Goal: Information Seeking & Learning: Learn about a topic

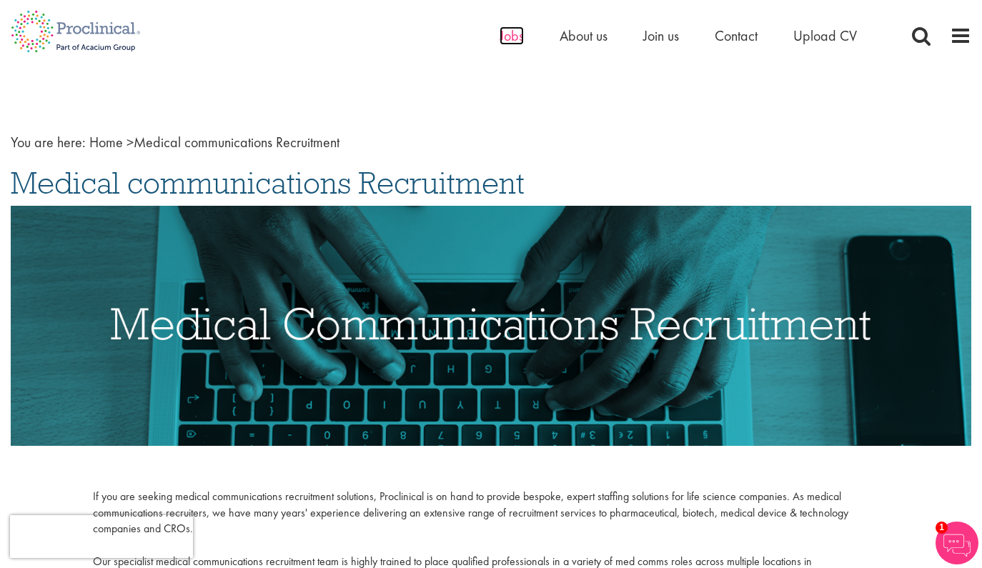
click at [517, 33] on span "Jobs" at bounding box center [512, 35] width 24 height 19
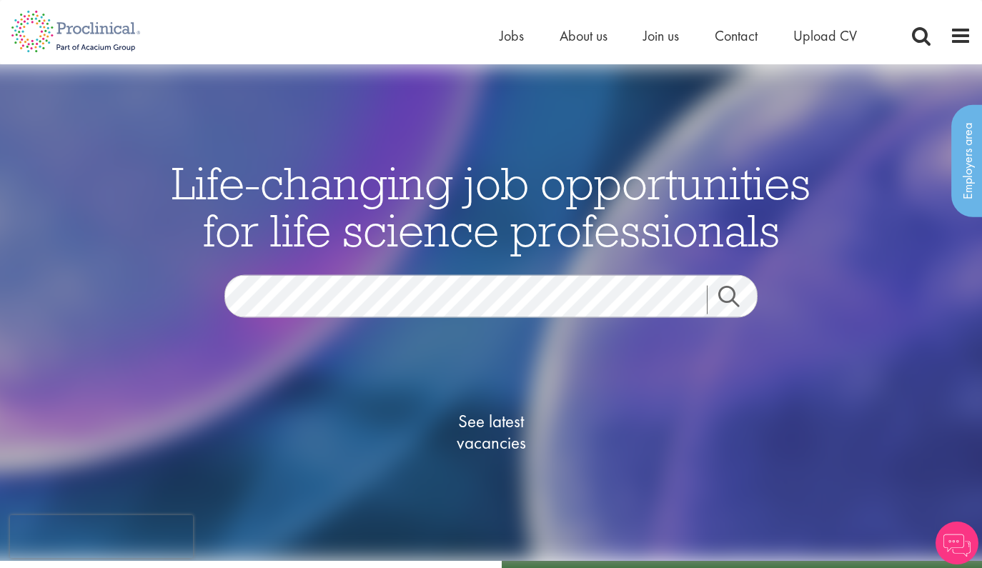
click at [504, 425] on span "See latest vacancies" at bounding box center [491, 432] width 143 height 43
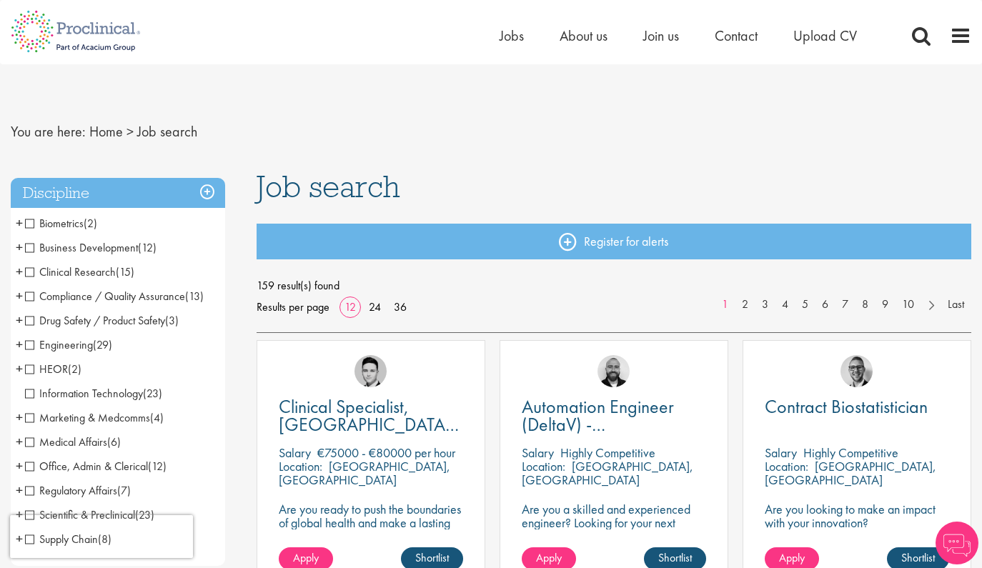
scroll to position [346, 0]
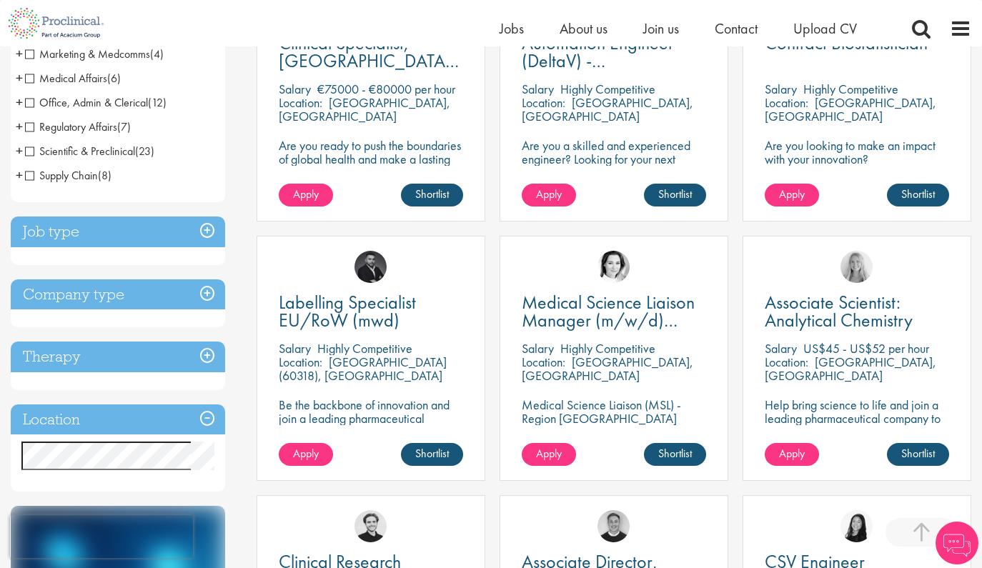
click at [148, 294] on h3 "Company type" at bounding box center [118, 294] width 214 height 31
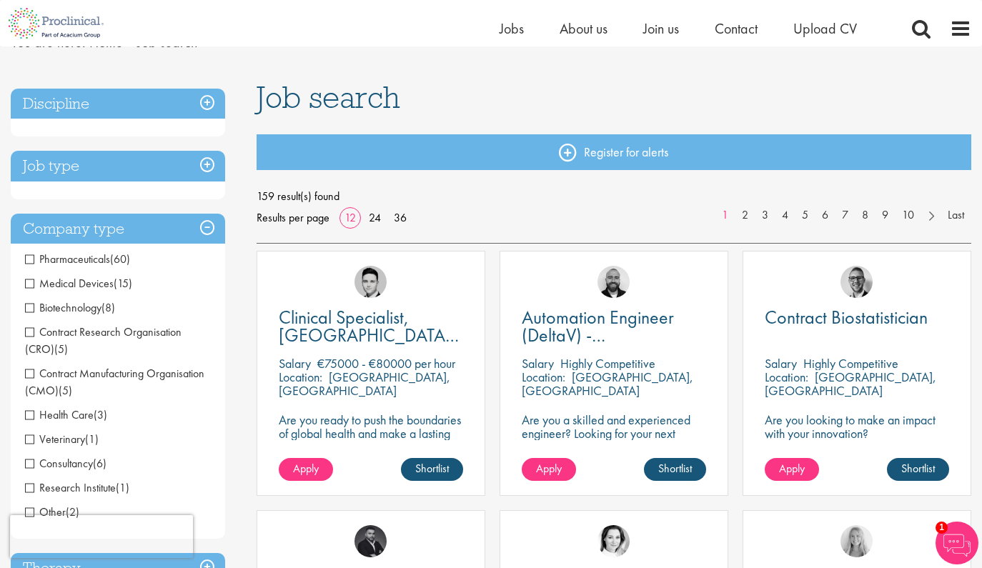
scroll to position [64, 0]
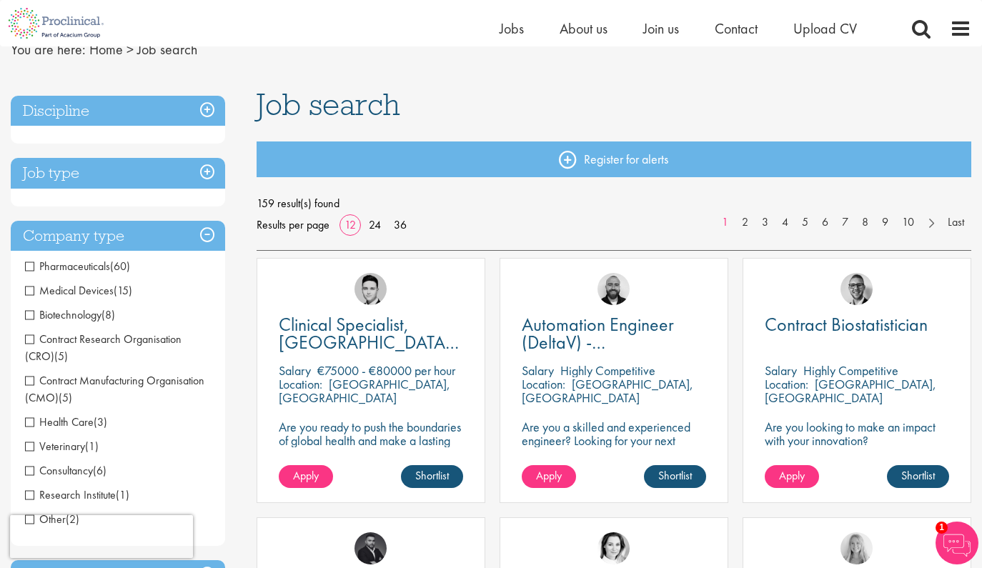
click at [185, 239] on h3 "Company type" at bounding box center [118, 236] width 214 height 31
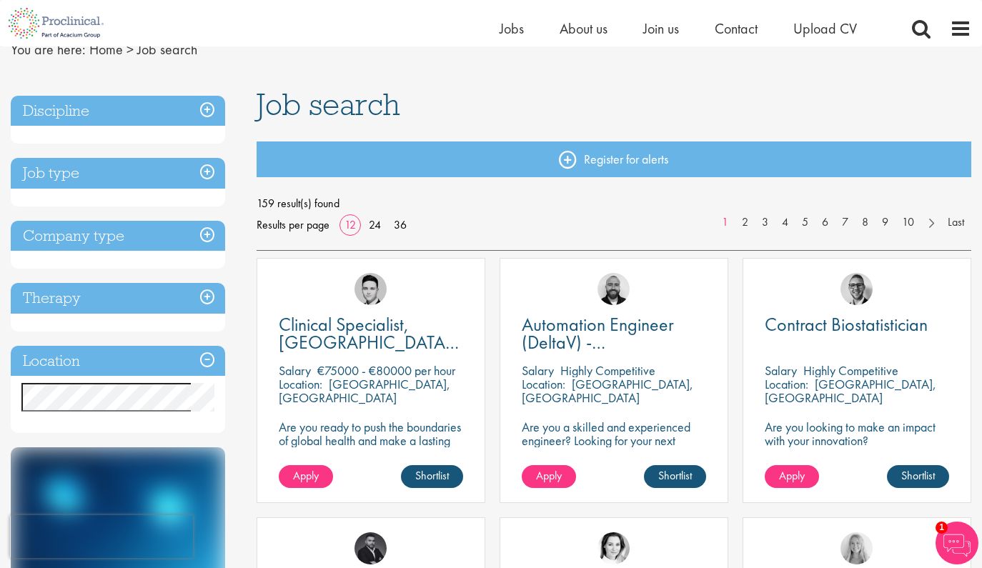
click at [146, 293] on h3 "Therapy" at bounding box center [118, 298] width 214 height 31
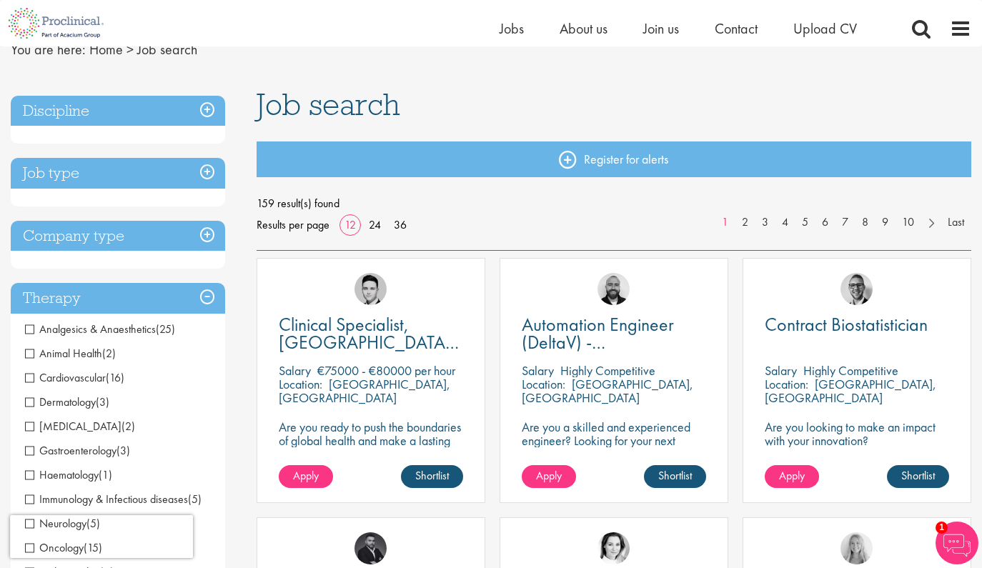
click at [146, 294] on h3 "Therapy" at bounding box center [118, 298] width 214 height 31
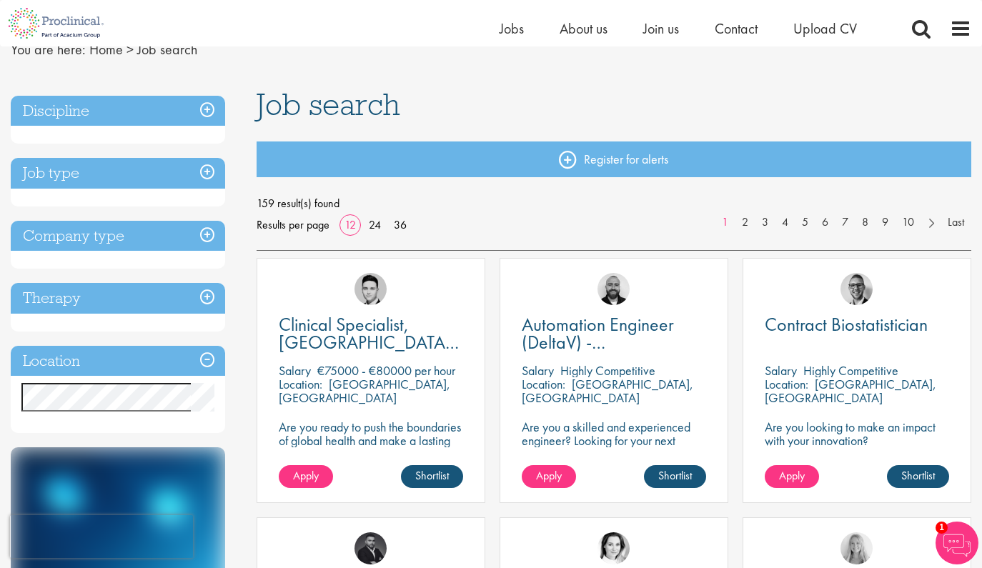
click at [132, 174] on h3 "Job type" at bounding box center [118, 173] width 214 height 31
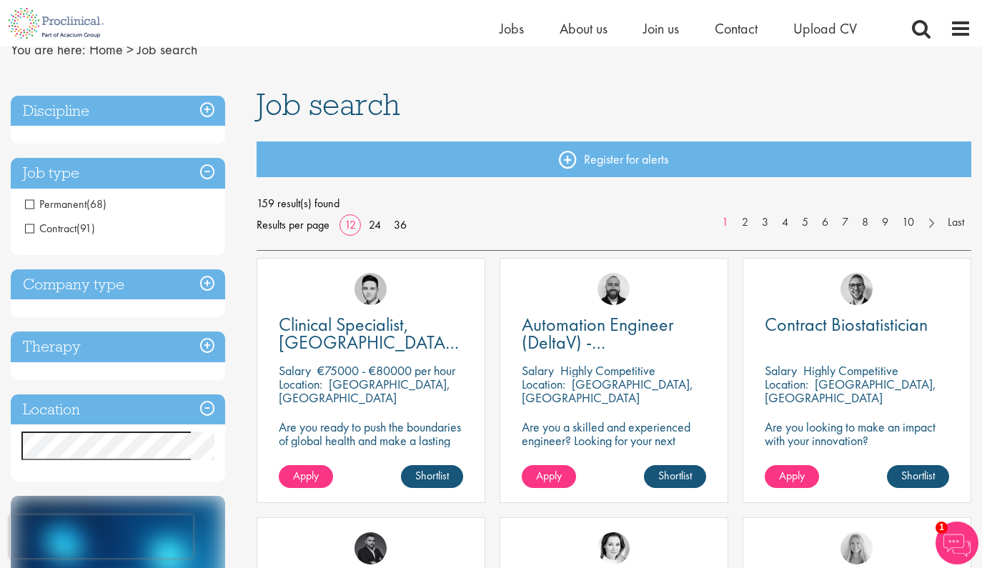
click at [74, 224] on span "Contract" at bounding box center [50, 228] width 51 height 15
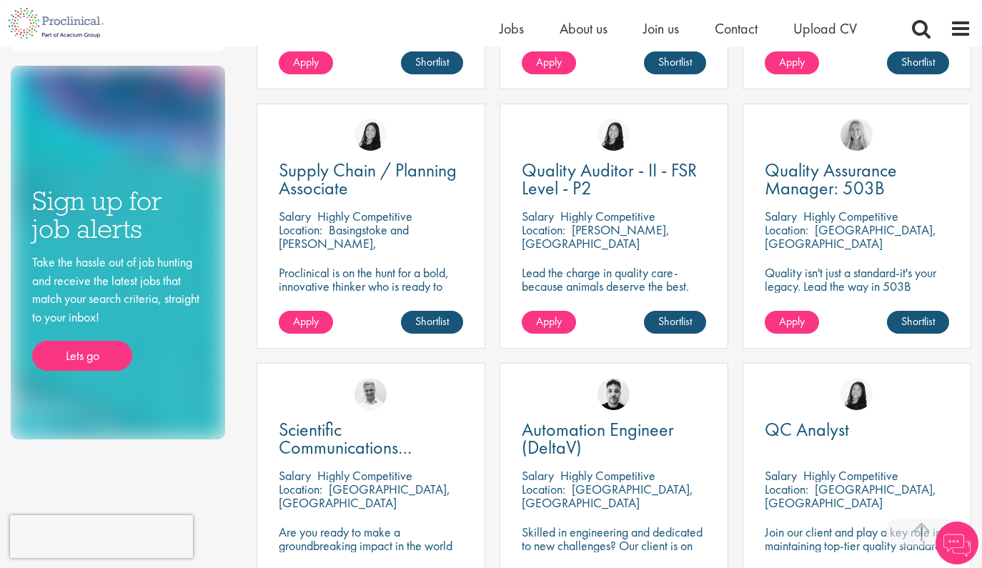
scroll to position [976, 0]
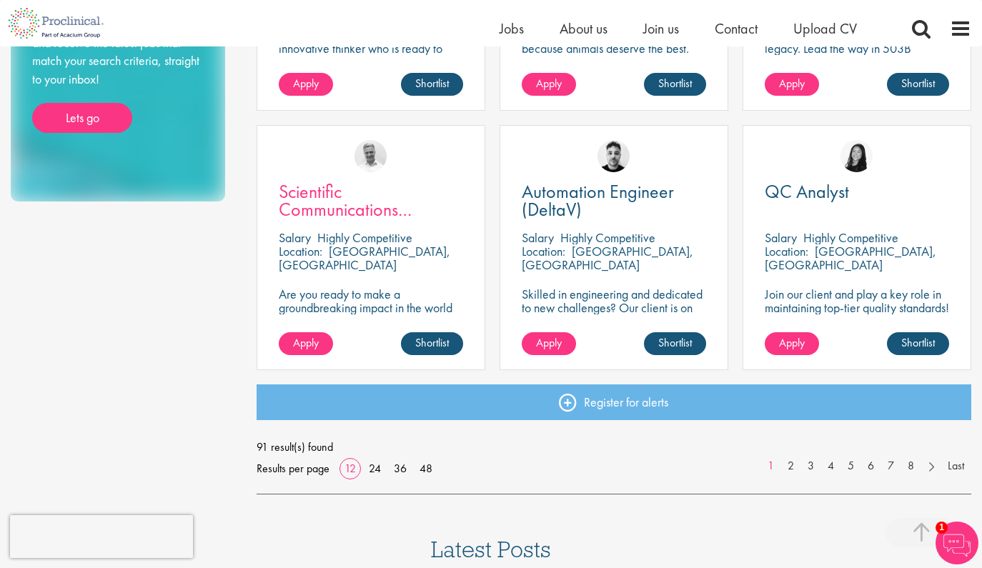
click at [337, 201] on span "Scientific Communications Manager - Oncology" at bounding box center [357, 209] width 157 height 60
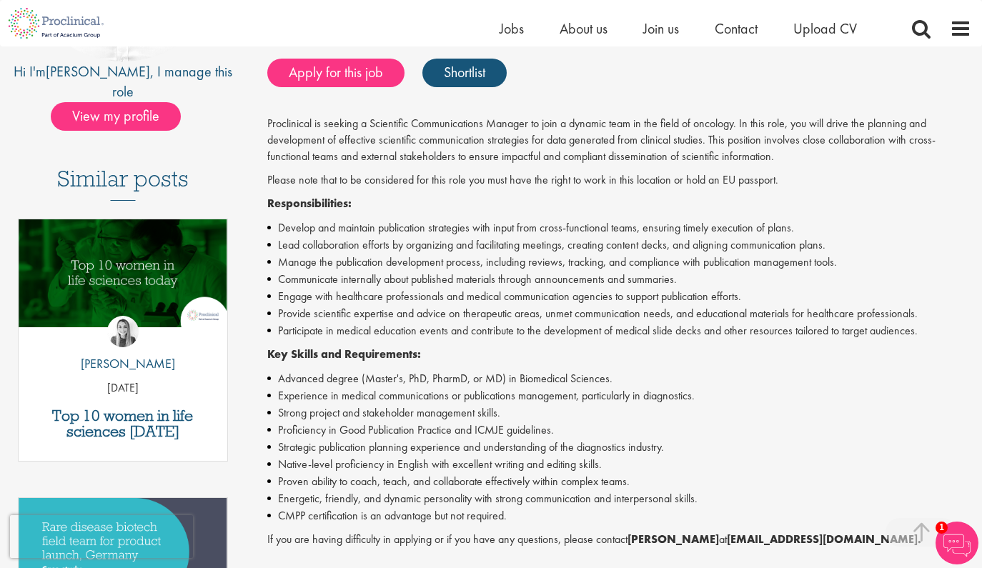
scroll to position [272, 0]
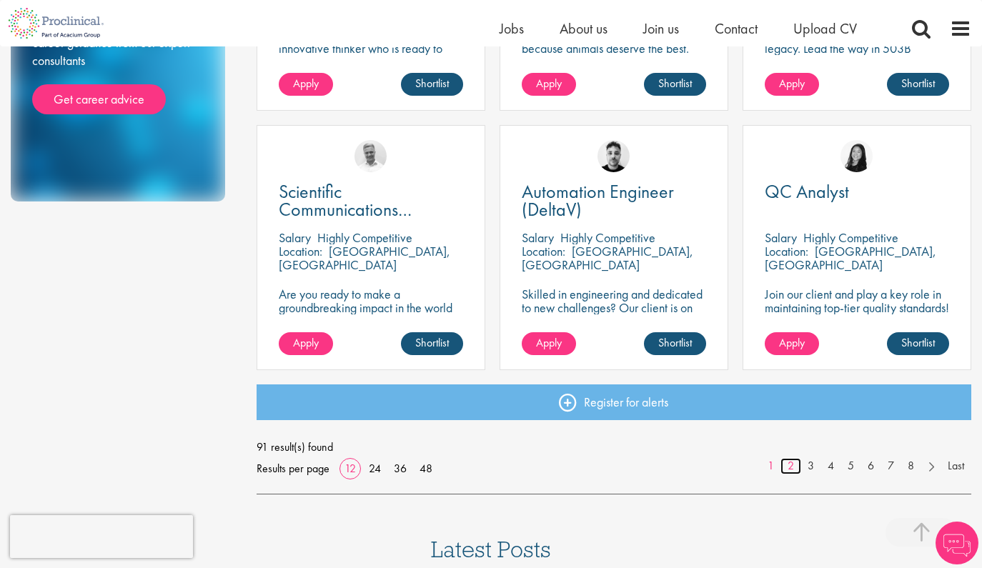
click at [792, 465] on link "2" at bounding box center [790, 466] width 21 height 16
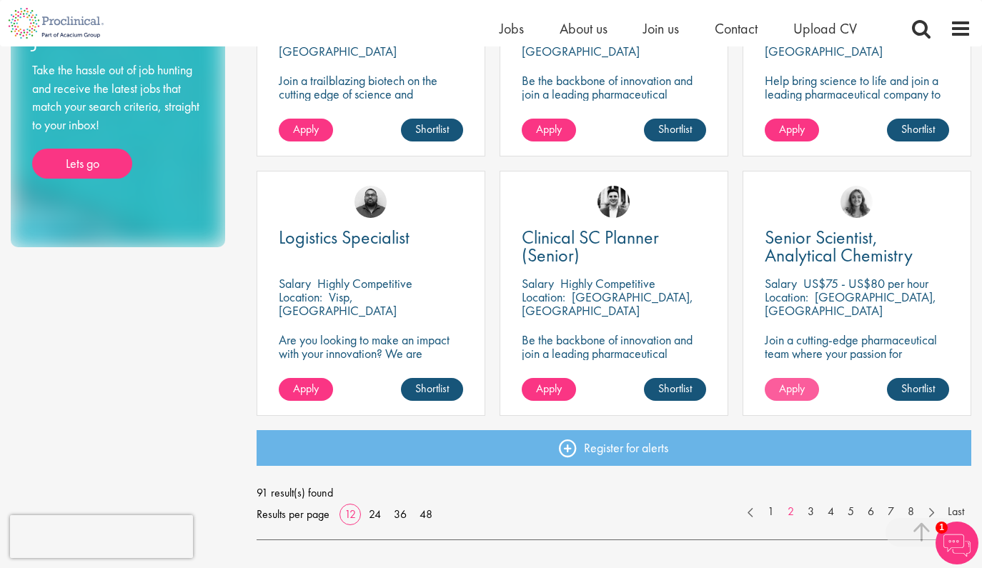
scroll to position [1062, 0]
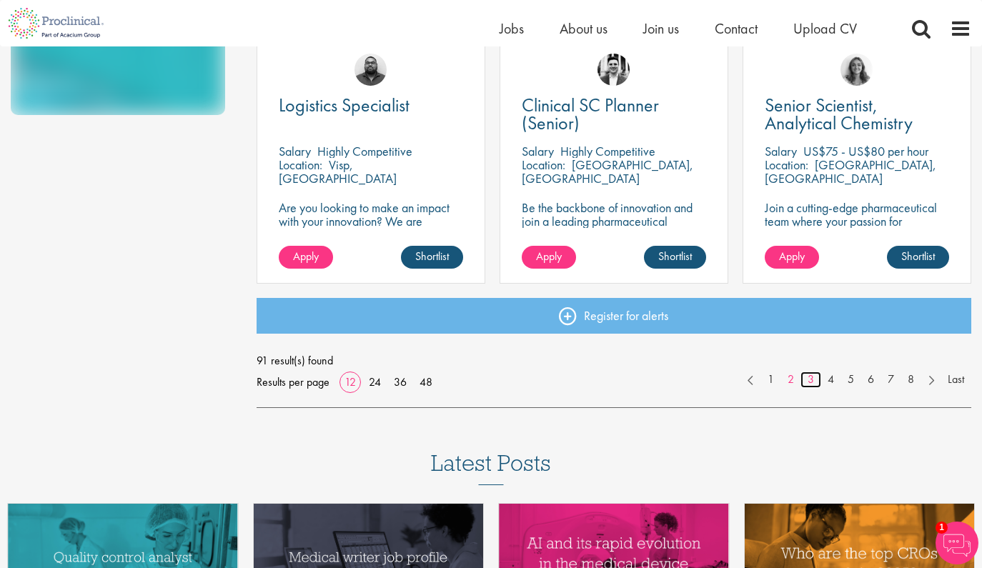
click at [813, 382] on link "3" at bounding box center [810, 380] width 21 height 16
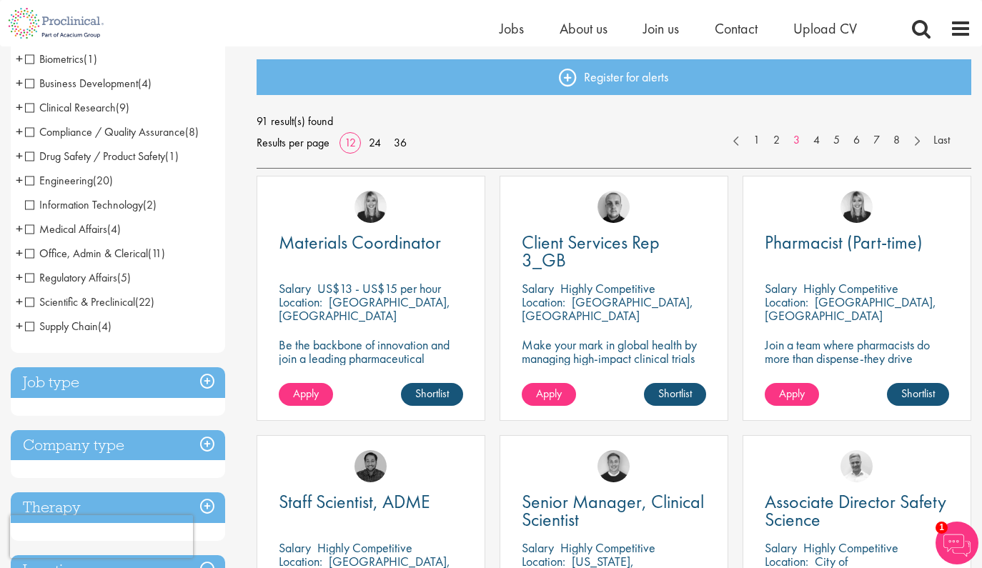
scroll to position [272, 0]
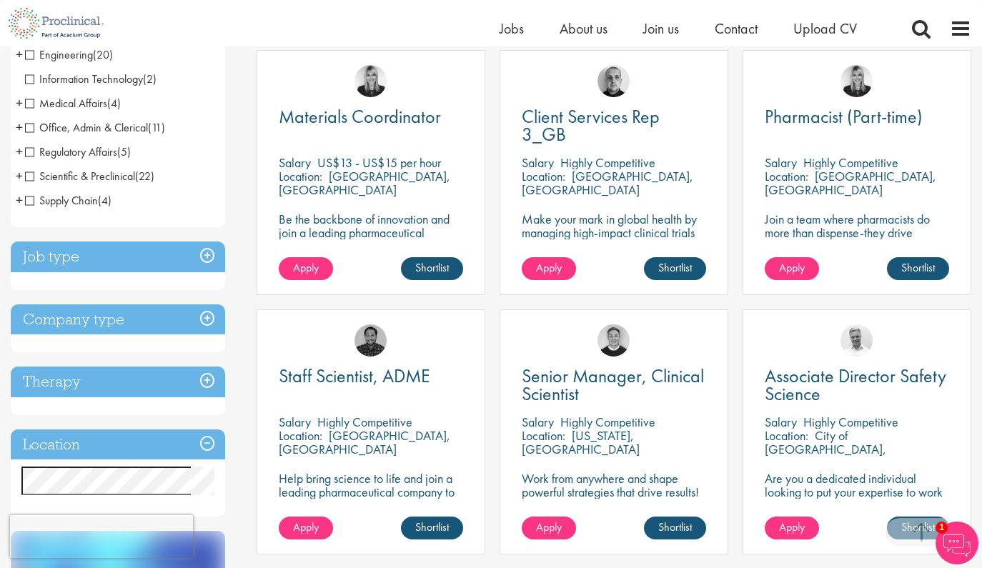
click at [130, 259] on h3 "Job type" at bounding box center [118, 257] width 214 height 31
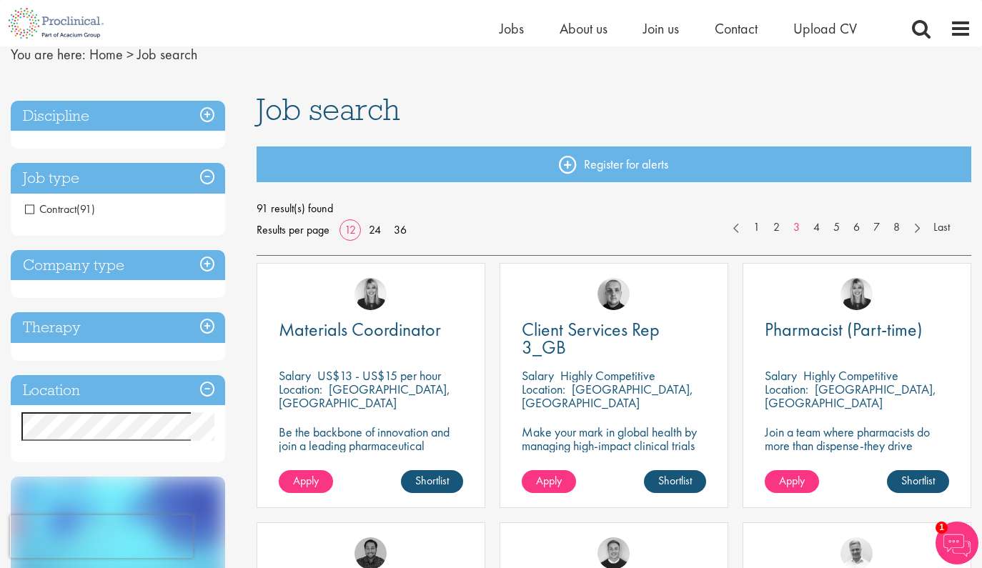
scroll to position [5, 0]
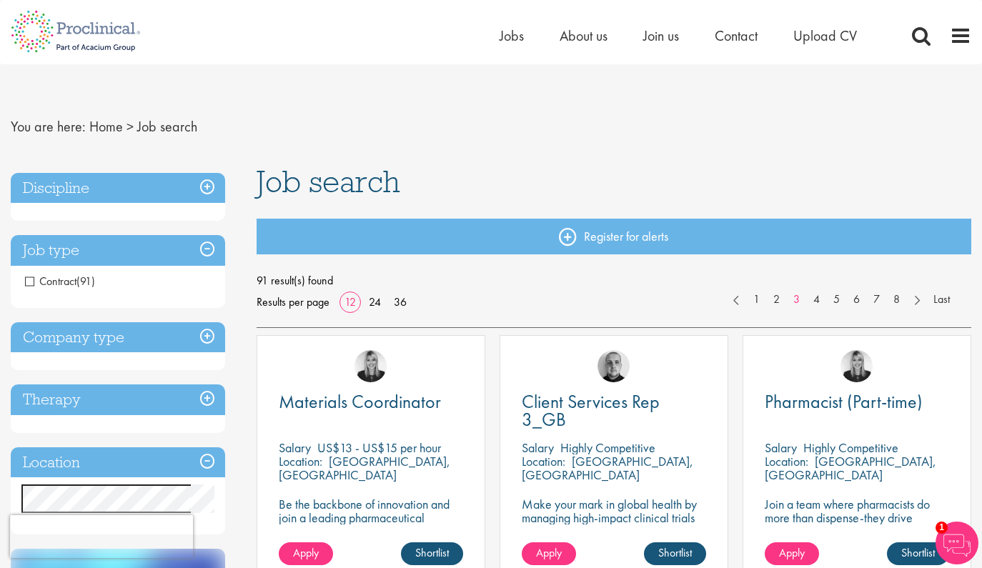
click at [121, 332] on h3 "Company type" at bounding box center [118, 337] width 214 height 31
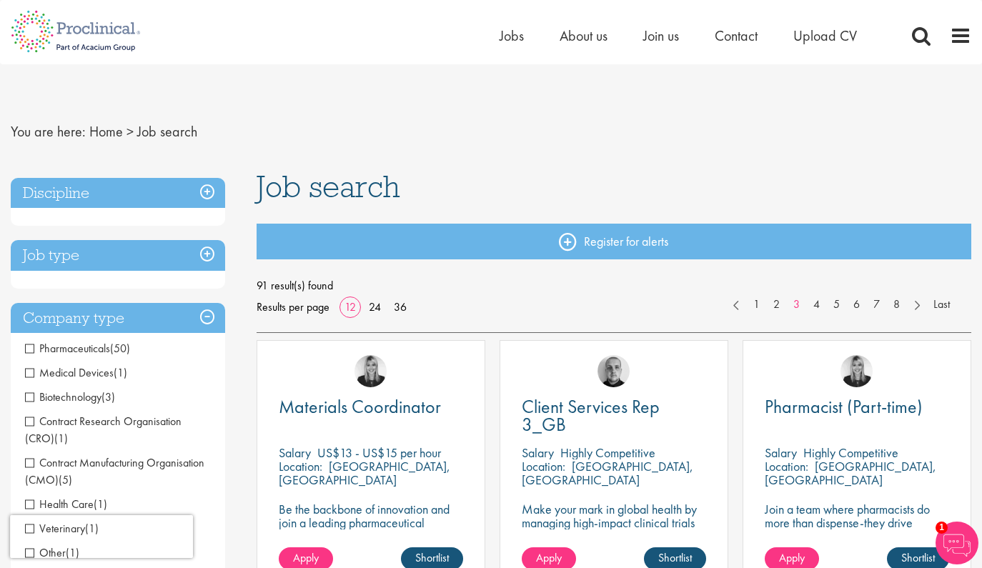
scroll to position [0, 0]
click at [182, 189] on h3 "Discipline" at bounding box center [118, 193] width 214 height 31
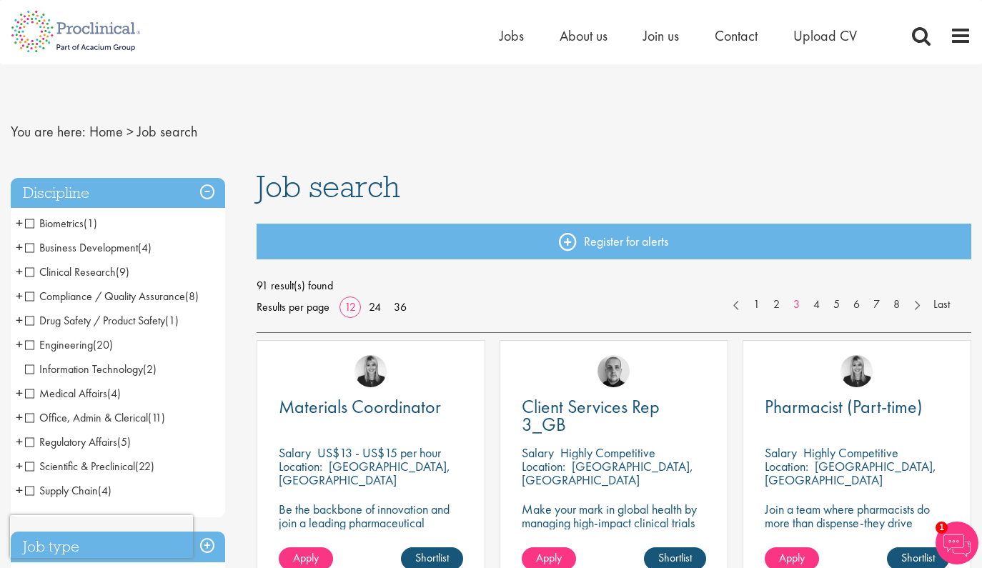
click at [32, 248] on span "Business Development" at bounding box center [81, 247] width 113 height 15
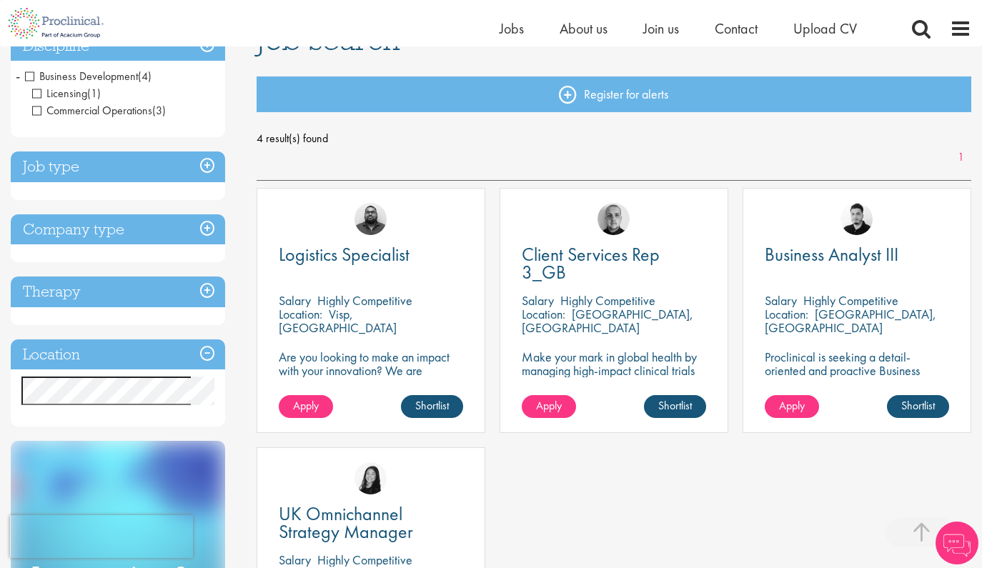
scroll to position [264, 0]
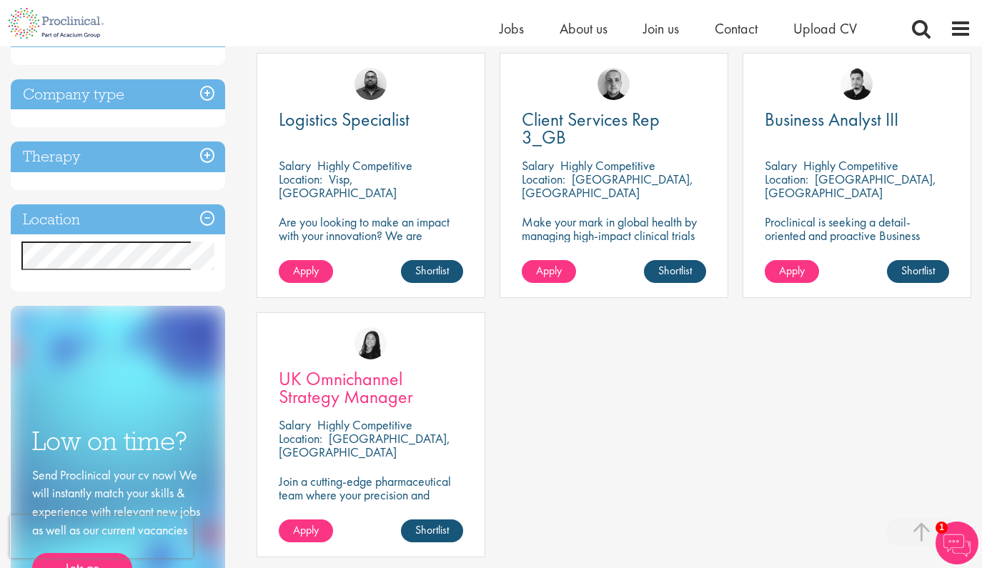
click at [367, 391] on span "UK Omnichannel Strategy Manager" at bounding box center [346, 388] width 134 height 42
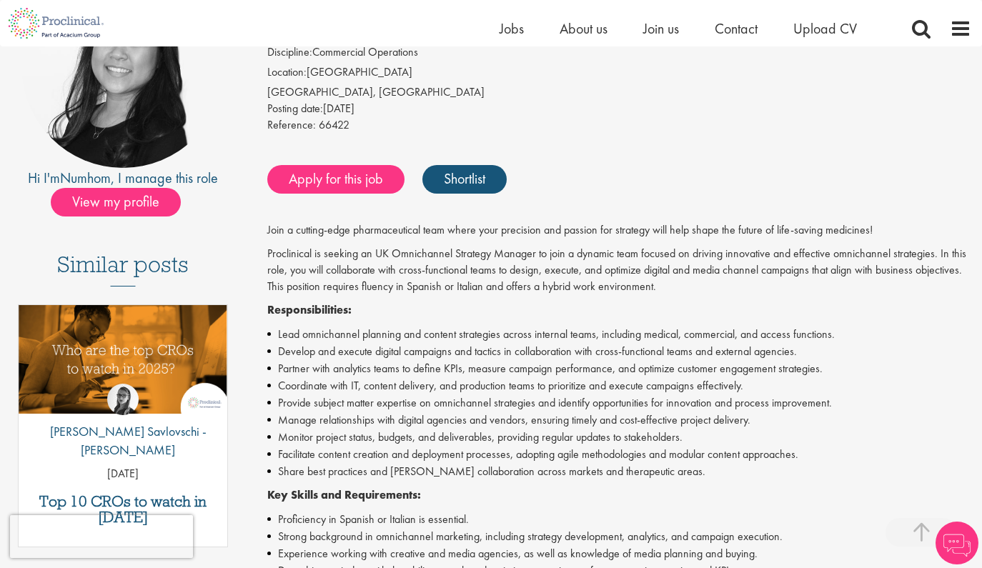
scroll to position [322, 0]
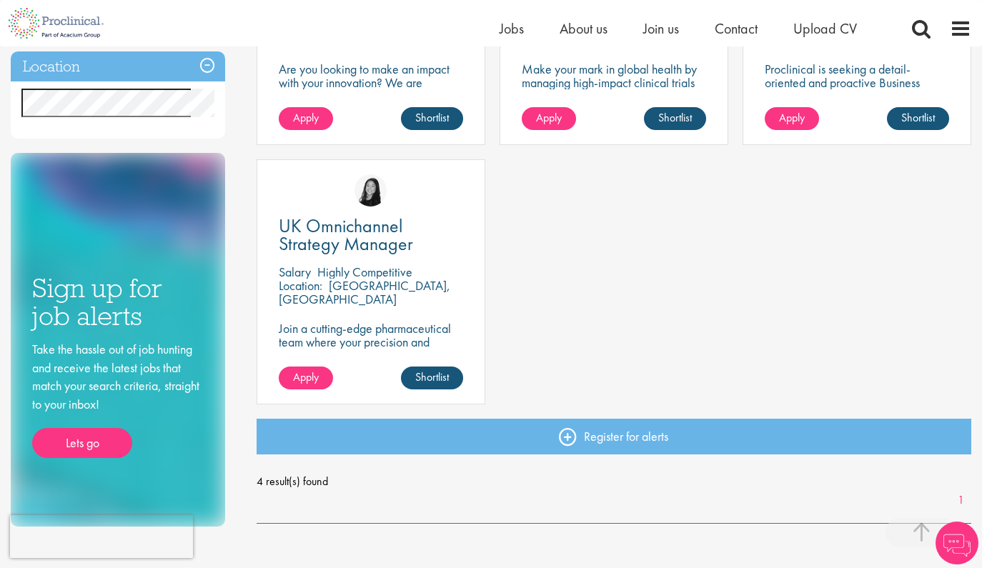
scroll to position [548, 0]
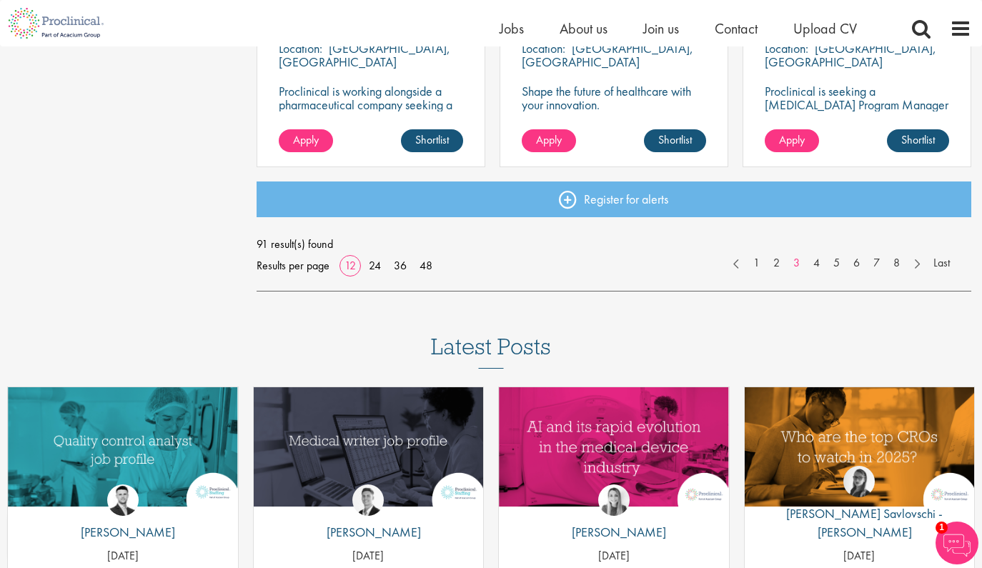
scroll to position [1150, 0]
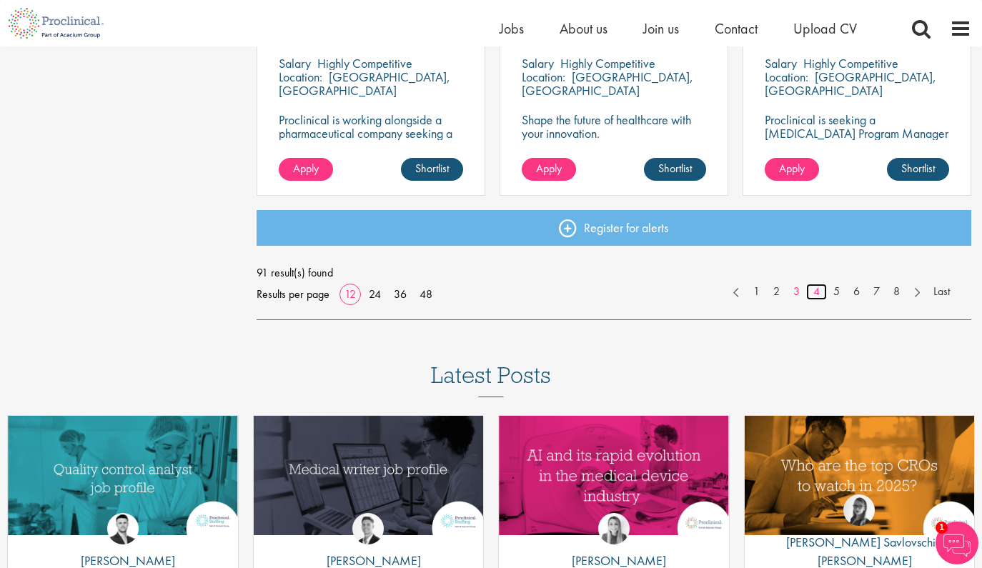
click at [818, 292] on link "4" at bounding box center [816, 292] width 21 height 16
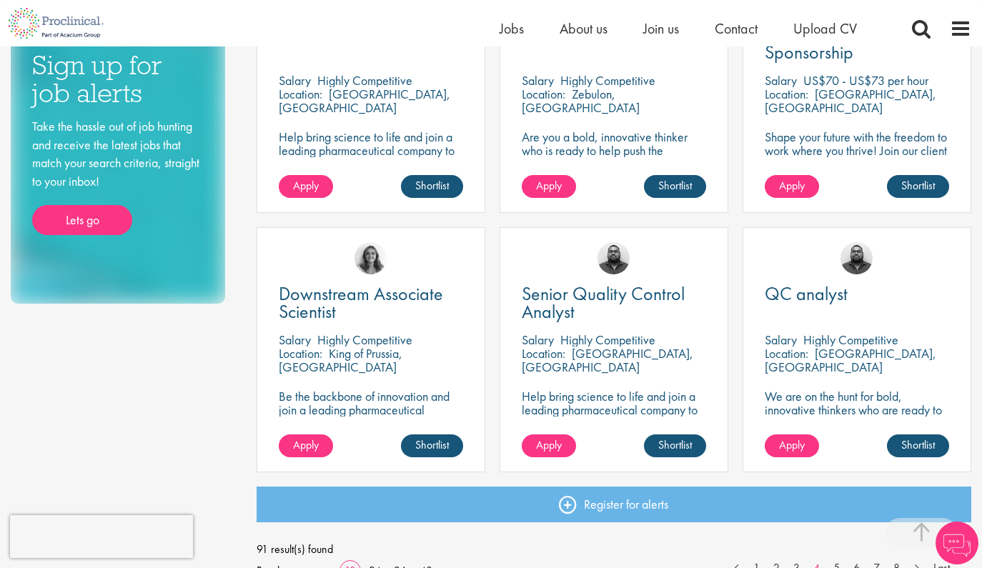
scroll to position [905, 0]
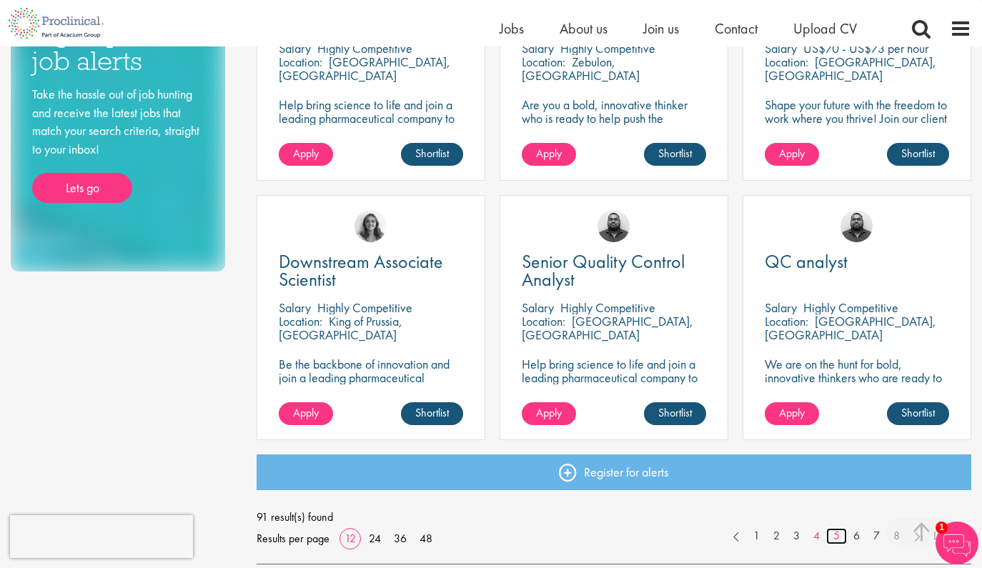
click at [836, 535] on link "5" at bounding box center [836, 536] width 21 height 16
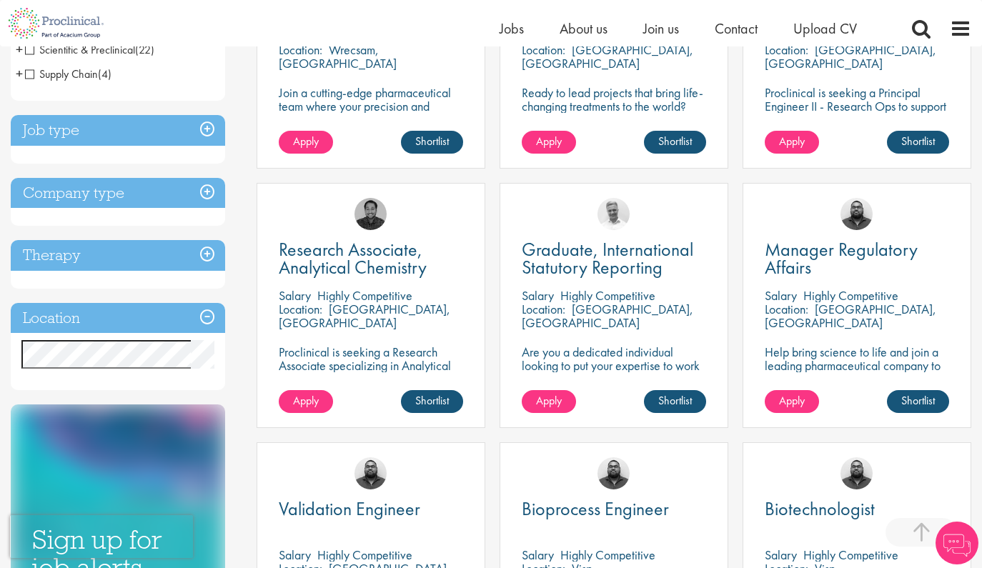
scroll to position [904, 0]
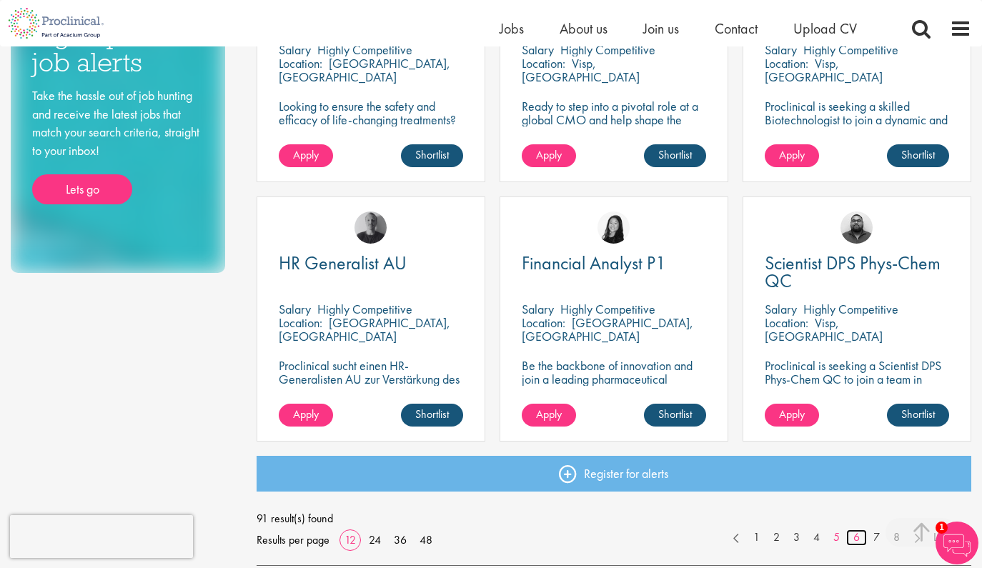
click at [858, 537] on link "6" at bounding box center [856, 538] width 21 height 16
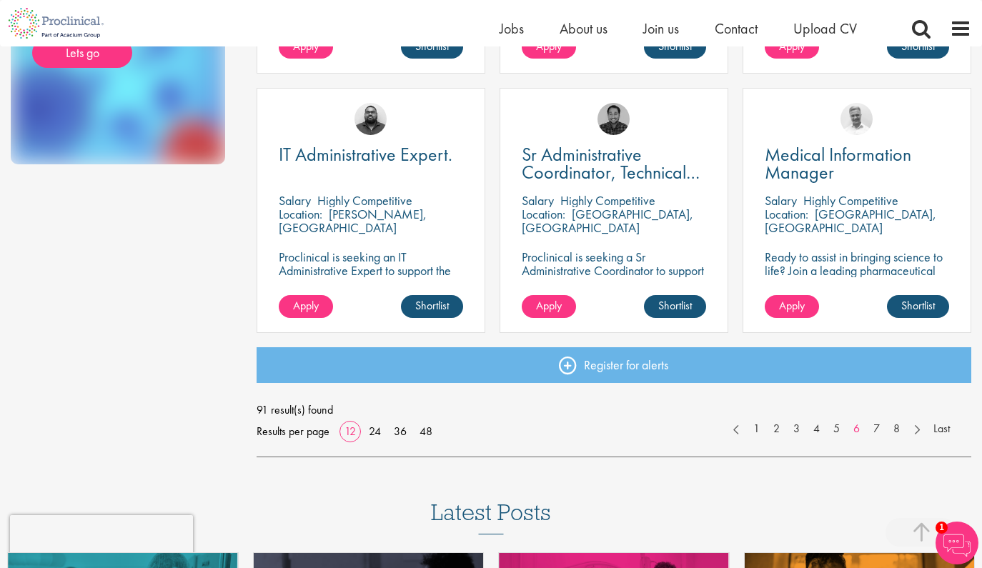
scroll to position [1036, 0]
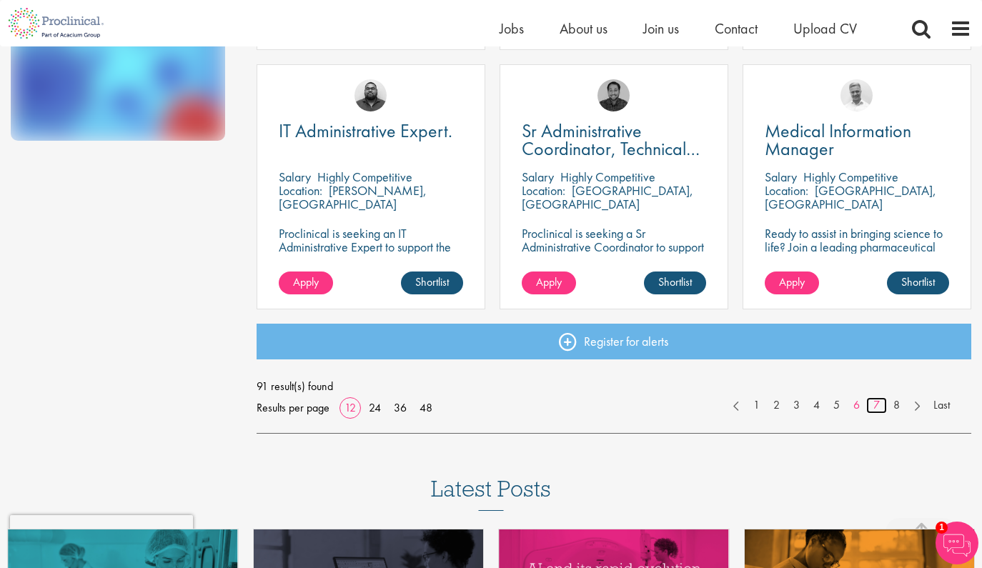
click at [875, 403] on link "7" at bounding box center [876, 405] width 21 height 16
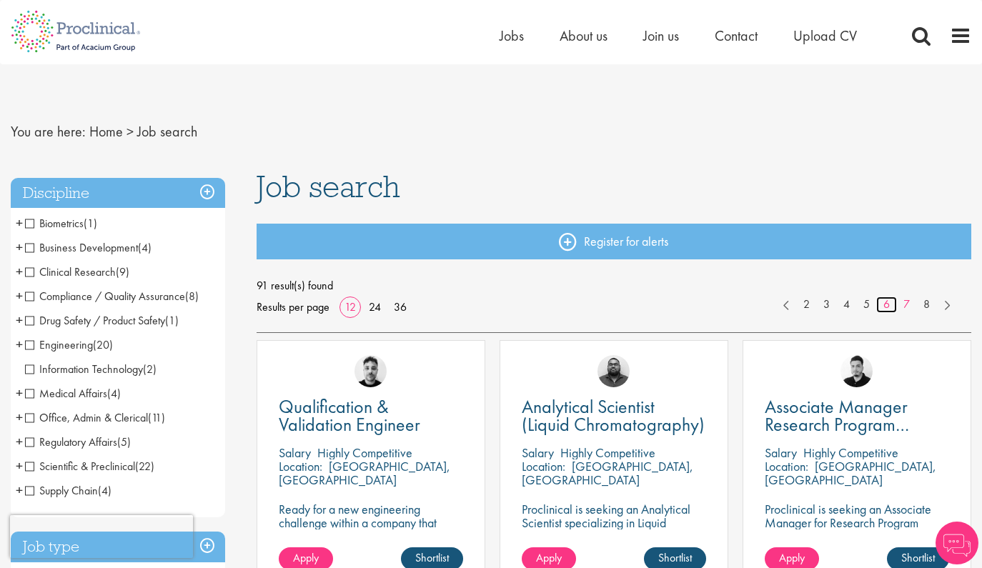
click at [888, 304] on link "6" at bounding box center [886, 305] width 21 height 16
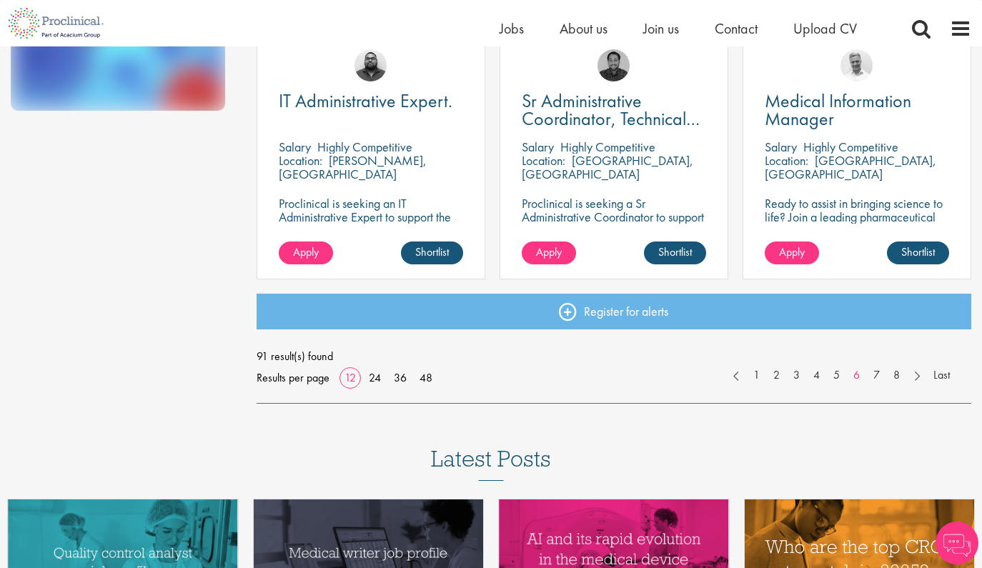
scroll to position [966, 0]
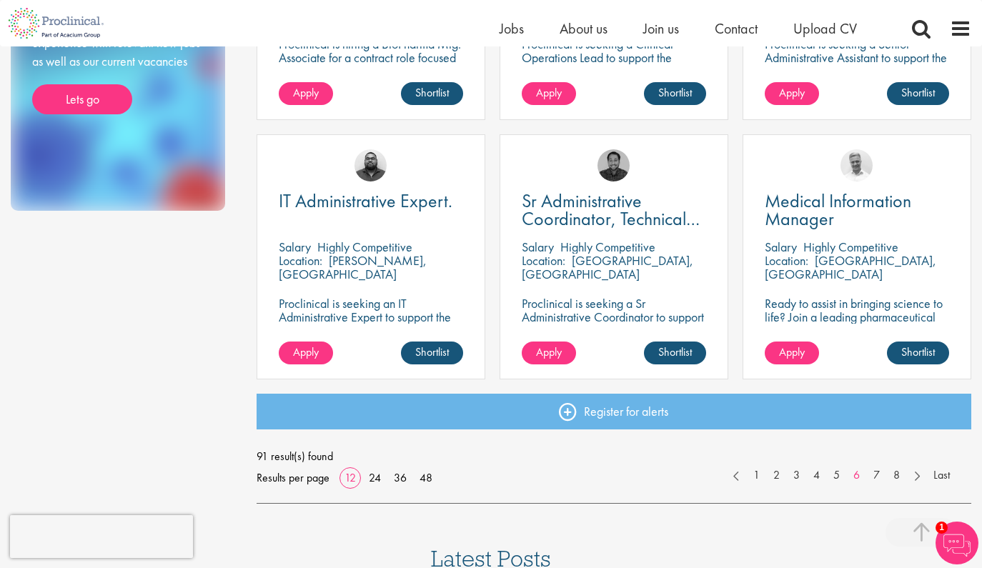
click at [854, 185] on div "Medical Information Manager Salary Highly Competitive Location: Zürich, Switzer…" at bounding box center [857, 256] width 229 height 245
click at [824, 211] on span "Medical Information Manager" at bounding box center [838, 210] width 147 height 42
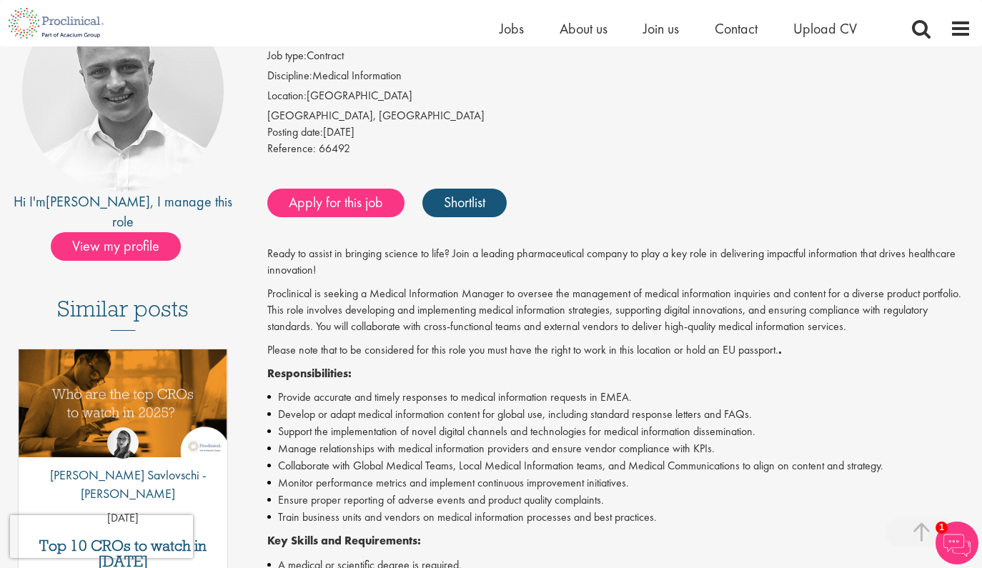
scroll to position [122, 0]
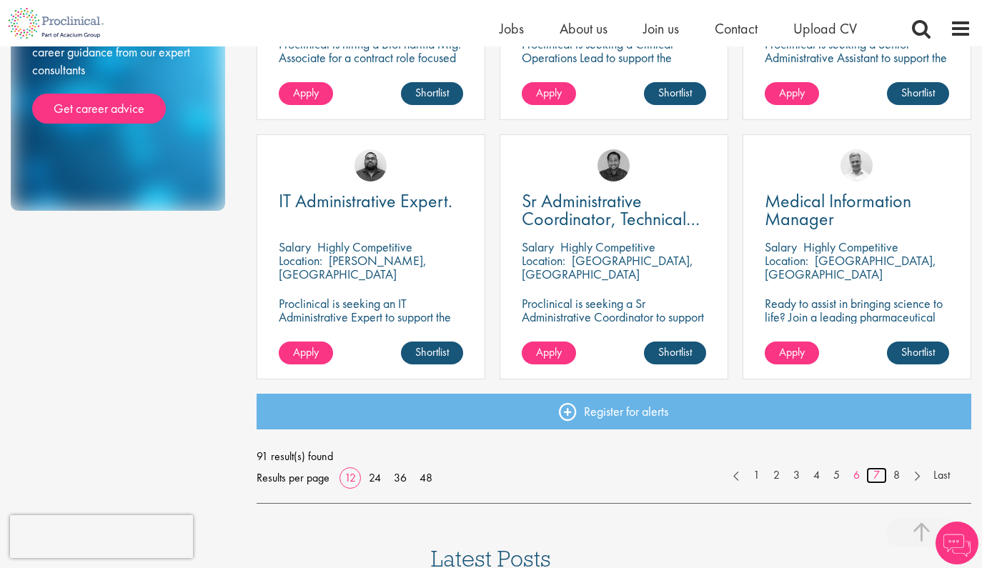
click at [880, 473] on link "7" at bounding box center [876, 475] width 21 height 16
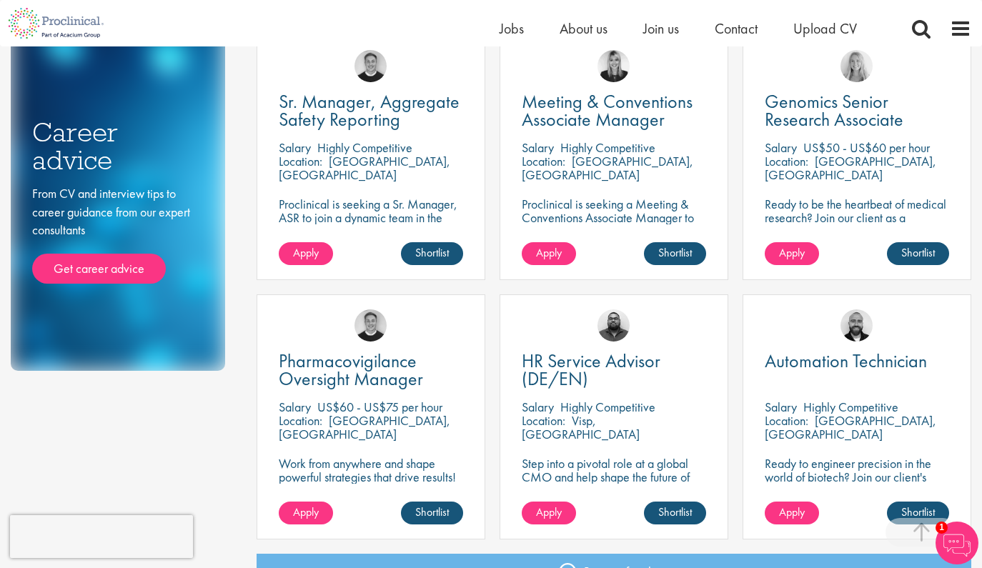
scroll to position [968, 0]
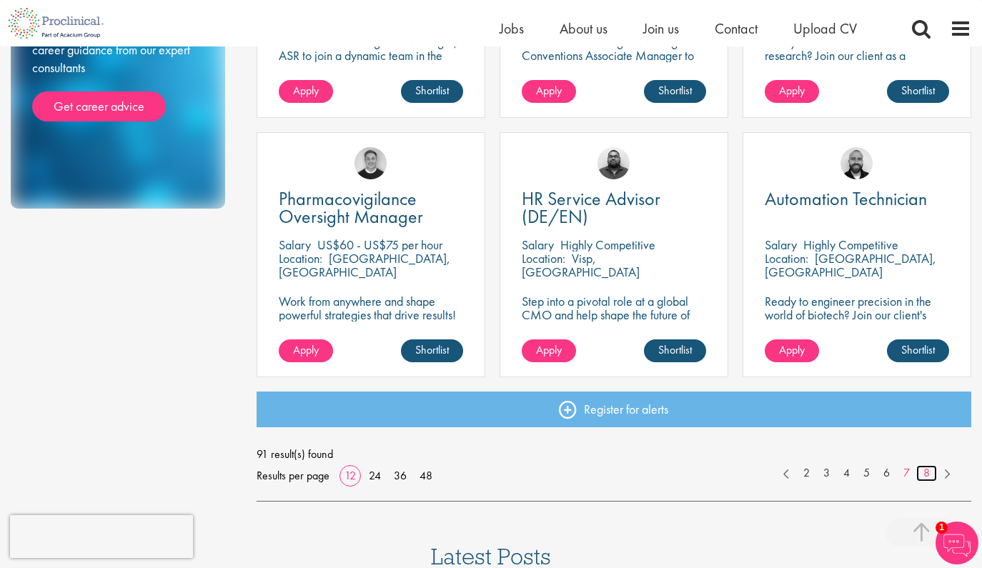
click at [924, 473] on link "8" at bounding box center [926, 473] width 21 height 16
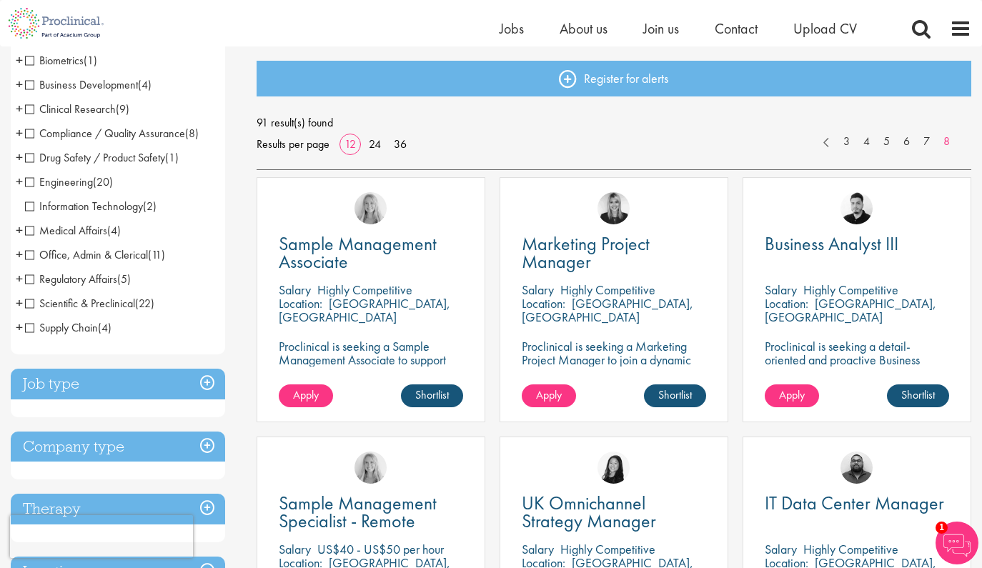
scroll to position [118, 0]
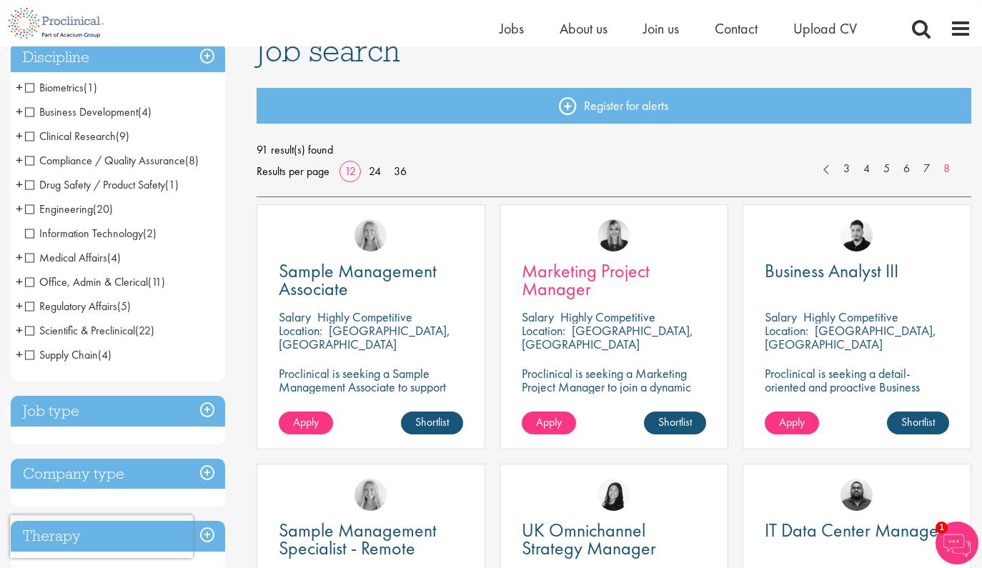
click at [595, 287] on link "Marketing Project Manager" at bounding box center [614, 280] width 184 height 36
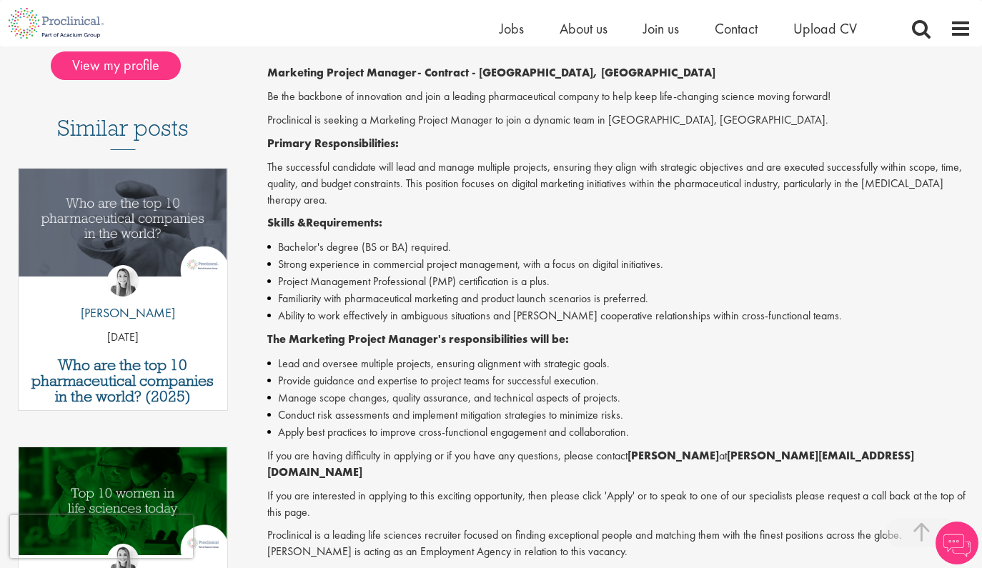
scroll to position [650, 0]
